Goal: Task Accomplishment & Management: Manage account settings

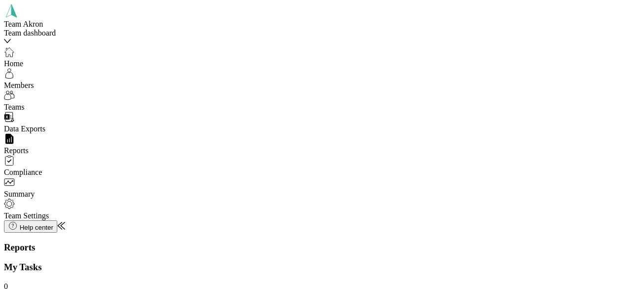
click at [29, 149] on span "Reports" at bounding box center [16, 150] width 25 height 8
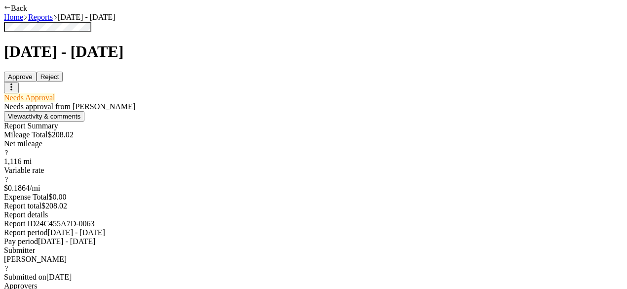
click at [37, 72] on button "Approve" at bounding box center [20, 77] width 33 height 10
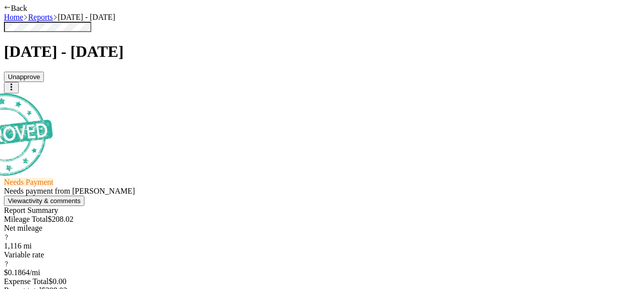
click at [23, 15] on link "Home" at bounding box center [13, 17] width 19 height 8
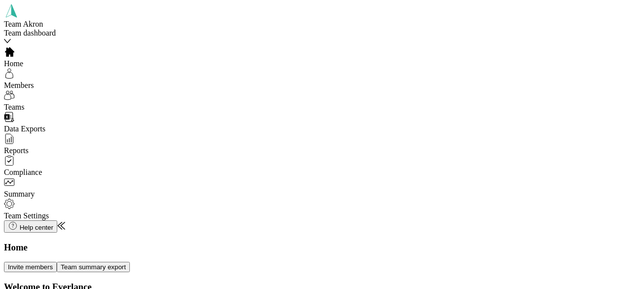
click at [54, 81] on div "Members" at bounding box center [73, 79] width 138 height 22
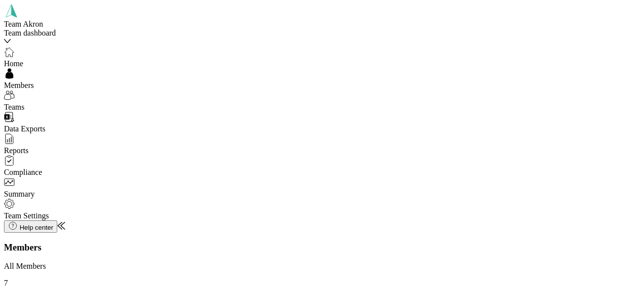
scroll to position [207, 0]
